Goal: Task Accomplishment & Management: Use online tool/utility

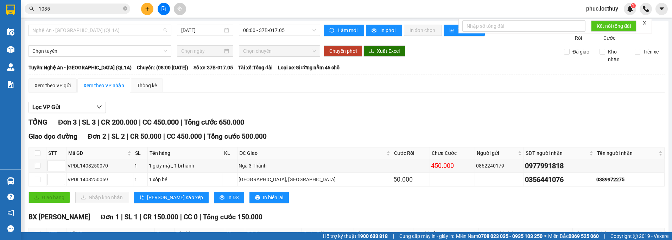
click at [106, 34] on span "Nghệ An - [GEOGRAPHIC_DATA] (QL1A)" at bounding box center [99, 30] width 135 height 11
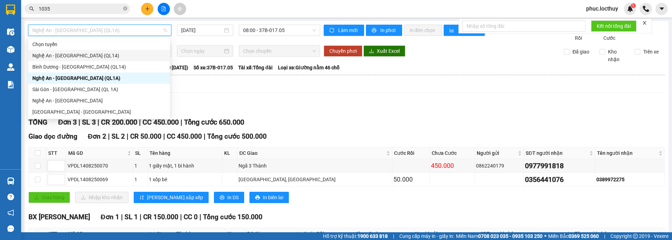
click at [104, 53] on div "Nghệ An - [GEOGRAPHIC_DATA] (QL14)" at bounding box center [98, 56] width 133 height 8
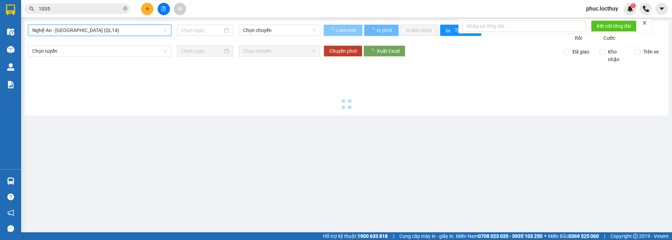
type input "[DATE]"
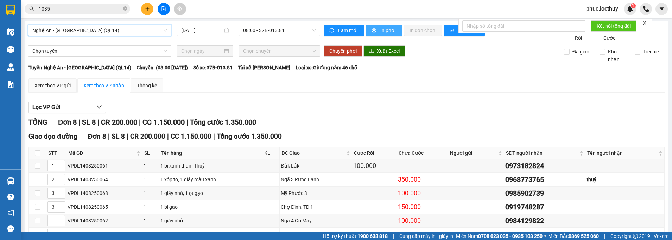
click at [380, 31] on span "In phơi" at bounding box center [388, 30] width 16 height 8
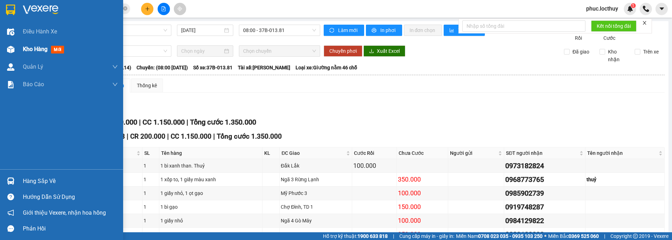
click at [16, 47] on div at bounding box center [11, 49] width 12 height 12
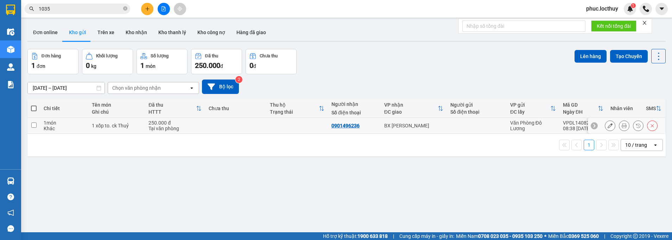
click at [34, 127] on input "checkbox" at bounding box center [33, 124] width 5 height 5
checkbox input "true"
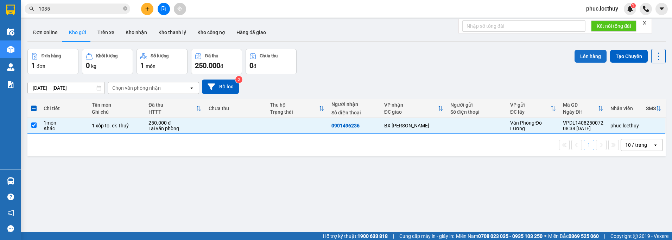
click at [591, 53] on button "Lên hàng" at bounding box center [591, 56] width 32 height 13
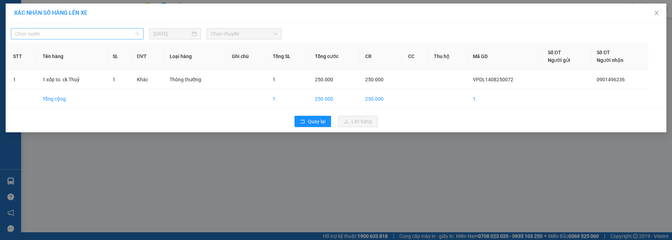
click at [118, 35] on span "Chọn tuyến" at bounding box center [77, 33] width 124 height 11
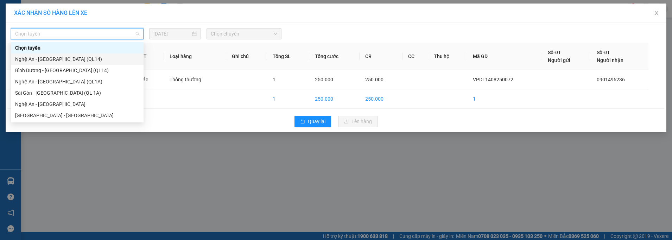
click at [94, 61] on div "Nghệ An - [GEOGRAPHIC_DATA] (QL14)" at bounding box center [77, 59] width 124 height 8
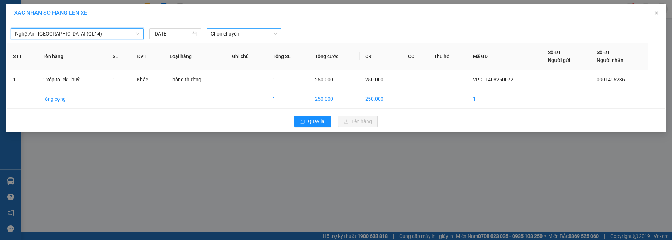
click at [237, 34] on span "Chọn chuyến" at bounding box center [244, 33] width 66 height 11
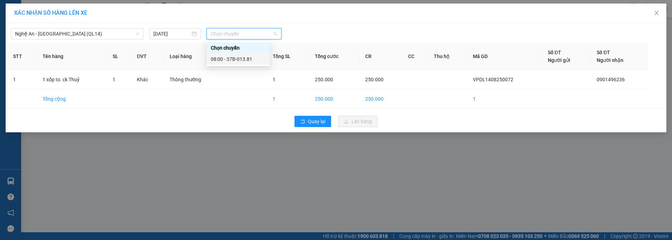
click at [252, 59] on div "08:00 - 37B-013.81" at bounding box center [238, 59] width 55 height 8
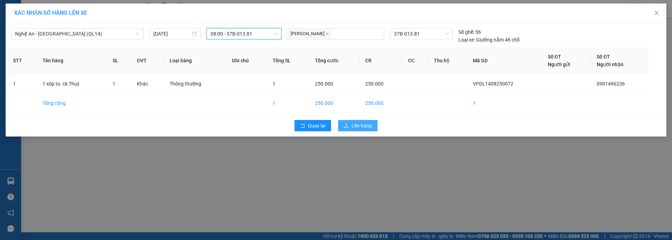
click at [364, 128] on span "Lên hàng" at bounding box center [361, 126] width 20 height 8
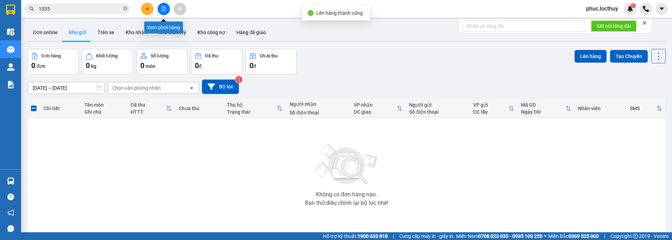
click at [161, 7] on button at bounding box center [164, 9] width 12 height 12
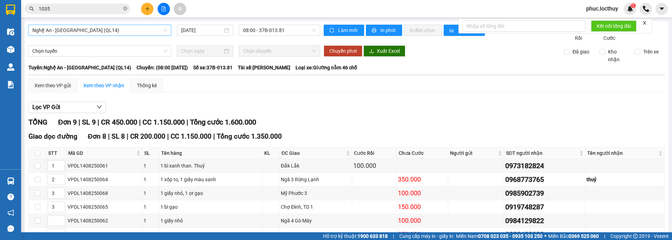
click at [127, 32] on span "Nghệ An - [GEOGRAPHIC_DATA] (QL14)" at bounding box center [99, 30] width 135 height 11
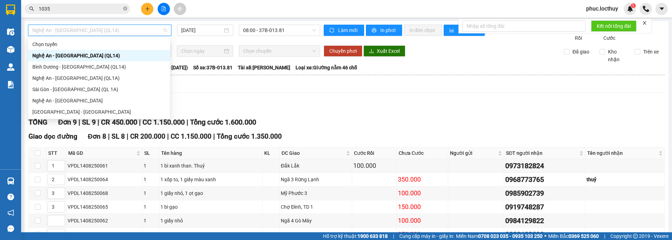
click at [107, 56] on div "Nghệ An - [GEOGRAPHIC_DATA] (QL14)" at bounding box center [98, 56] width 133 height 8
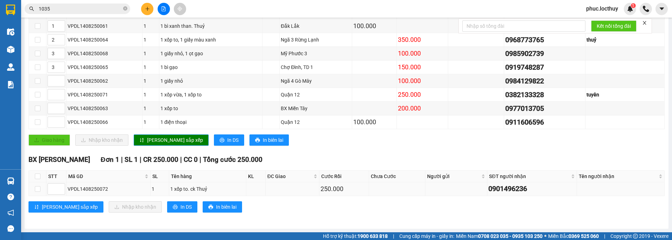
scroll to position [7, 0]
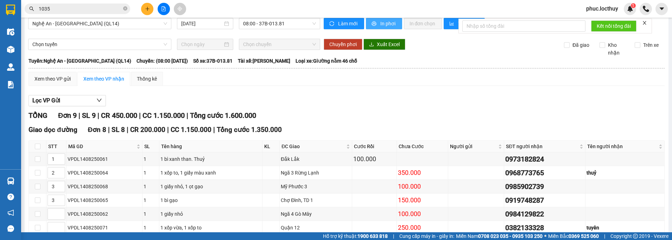
click at [380, 26] on span "In phơi" at bounding box center [388, 24] width 16 height 8
